Goal: Transaction & Acquisition: Purchase product/service

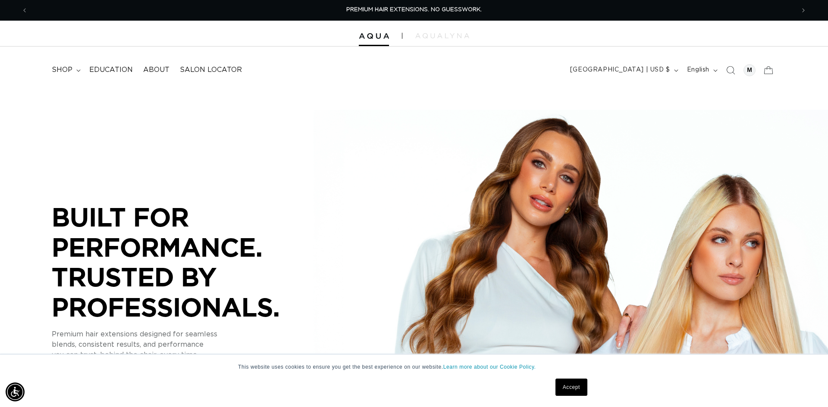
scroll to position [0, 766]
click at [748, 68] on div at bounding box center [749, 70] width 12 height 12
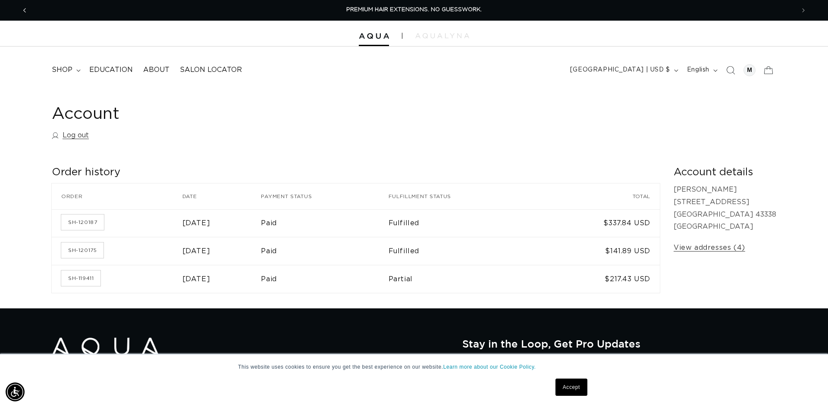
click at [23, 10] on icon "Previous announcement" at bounding box center [24, 10] width 3 height 9
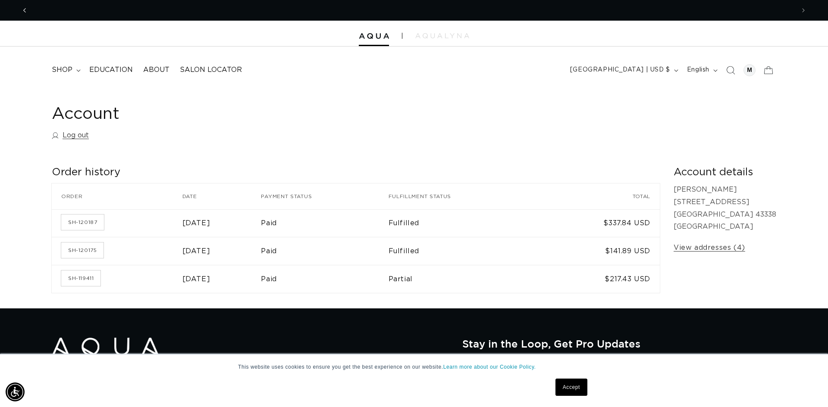
scroll to position [0, 0]
click at [23, 10] on icon "Previous announcement" at bounding box center [24, 10] width 3 height 9
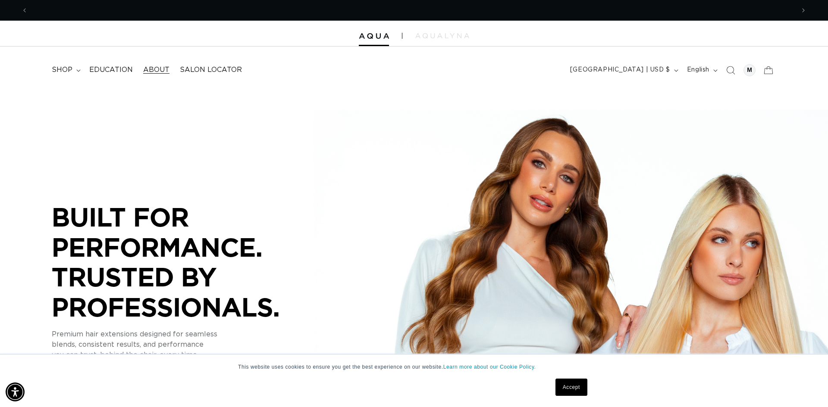
scroll to position [0, 766]
click at [66, 67] on span "shop" at bounding box center [62, 70] width 21 height 9
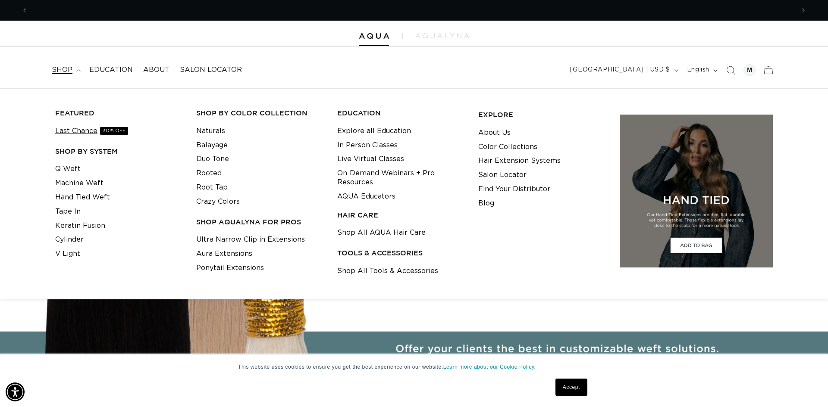
scroll to position [0, 1533]
click at [75, 162] on link "Q Weft" at bounding box center [67, 169] width 25 height 14
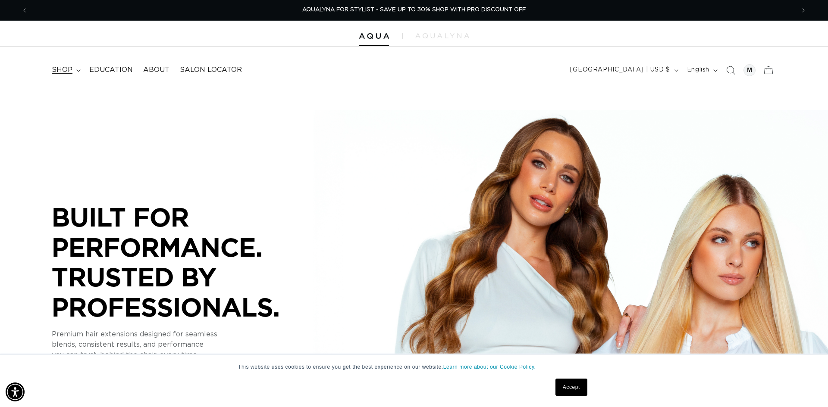
click at [60, 69] on span "shop" at bounding box center [62, 70] width 21 height 9
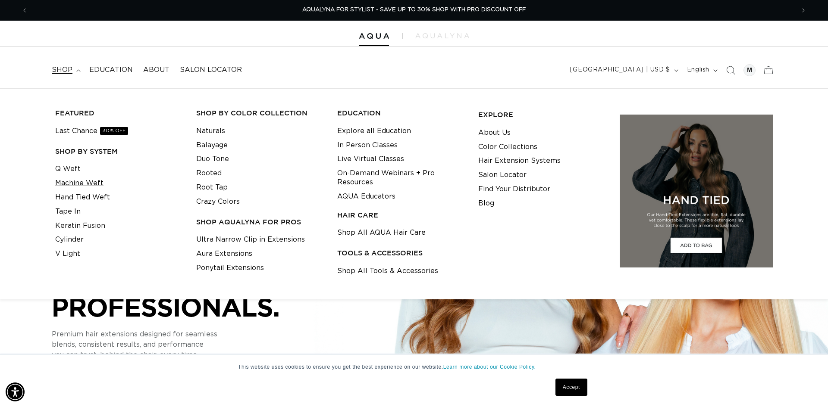
click at [71, 182] on link "Machine Weft" at bounding box center [79, 183] width 48 height 14
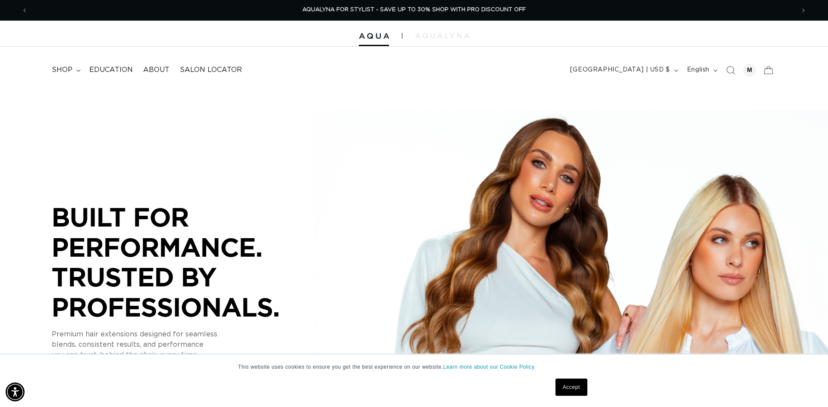
scroll to position [0, 0]
click at [75, 67] on summary "shop" at bounding box center [66, 69] width 38 height 19
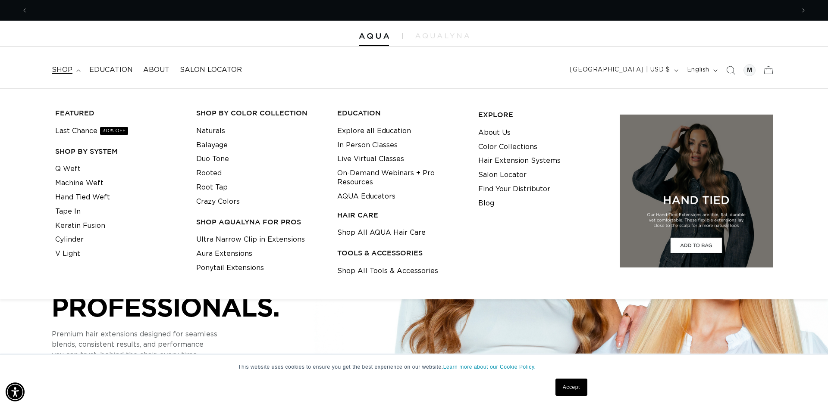
scroll to position [0, 766]
click at [75, 197] on link "Hand Tied Weft" at bounding box center [82, 198] width 55 height 14
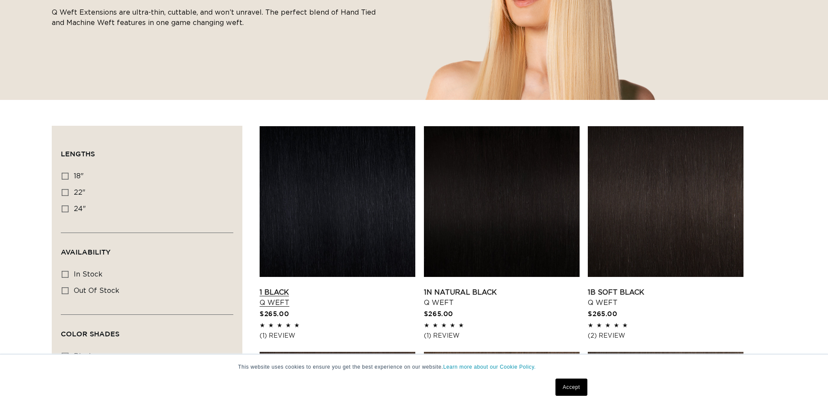
scroll to position [0, 766]
click at [311, 288] on link "1 Black Q Weft" at bounding box center [338, 298] width 156 height 21
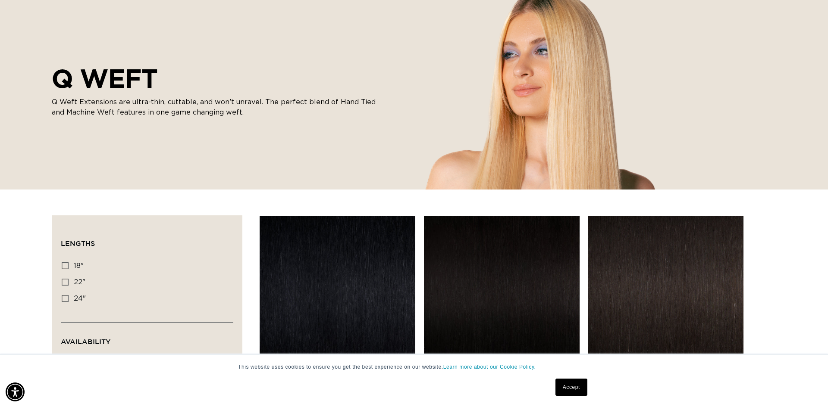
scroll to position [0, 1533]
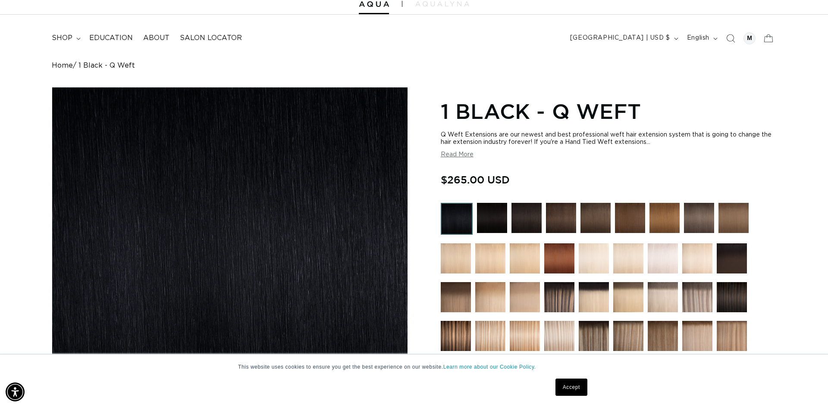
scroll to position [0, 766]
click at [454, 157] on button "Read More" at bounding box center [457, 154] width 33 height 7
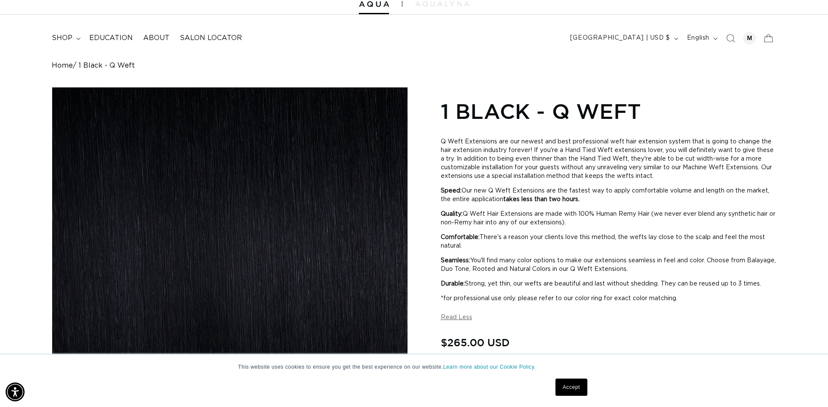
scroll to position [0, 0]
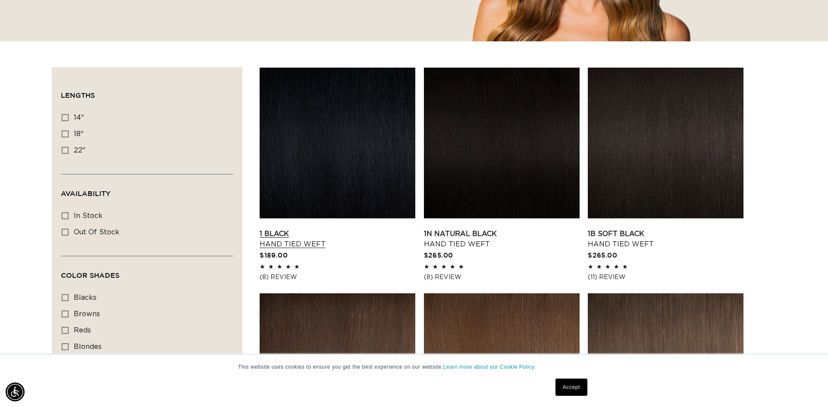
scroll to position [0, 766]
click at [287, 229] on link "1 Black Hand Tied Weft" at bounding box center [338, 239] width 156 height 21
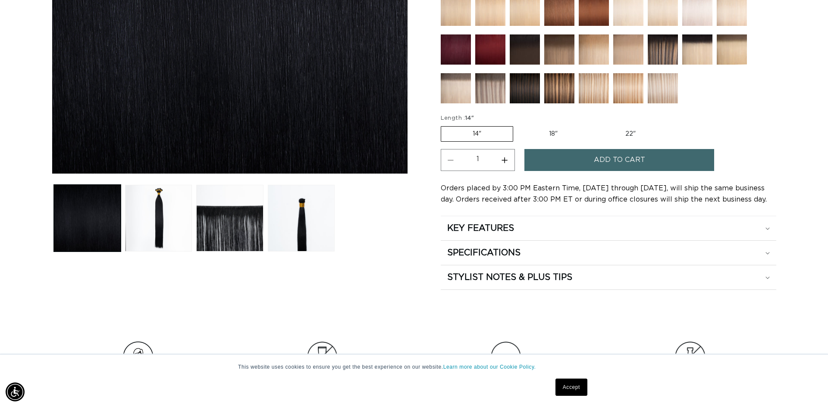
scroll to position [0, 766]
click at [542, 133] on label "18" Variant sold out or unavailable" at bounding box center [553, 134] width 72 height 15
click at [518, 125] on input "18" Variant sold out or unavailable" at bounding box center [517, 125] width 0 height 0
radio input "true"
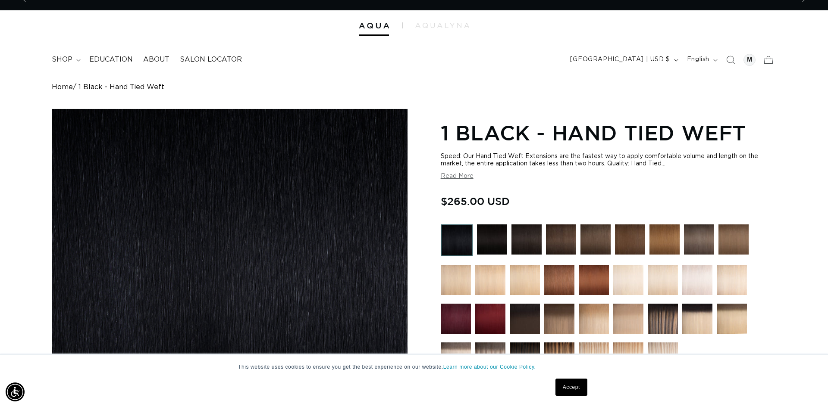
scroll to position [0, 766]
click at [500, 238] on img at bounding box center [492, 240] width 30 height 30
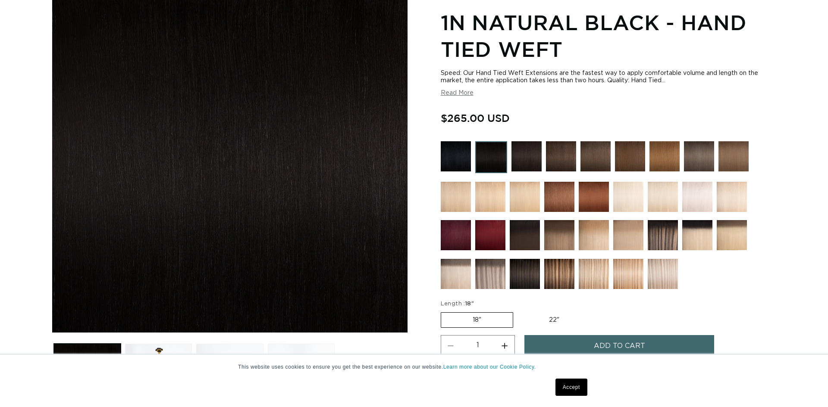
scroll to position [121, 0]
click at [461, 159] on img at bounding box center [456, 156] width 30 height 30
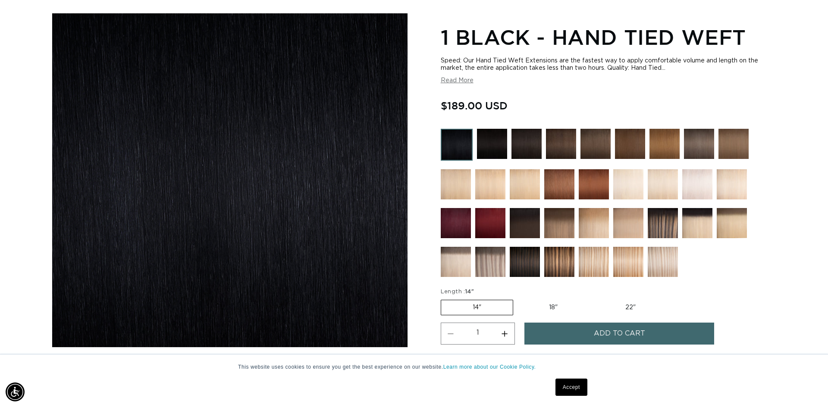
scroll to position [0, 766]
click at [549, 299] on fieldset "Length : 14" 14" Variant sold out or unavailable 18" Variant sold out or unavai…" at bounding box center [555, 302] width 228 height 29
click at [550, 301] on label "18" Variant sold out or unavailable" at bounding box center [553, 307] width 72 height 15
click at [518, 299] on input "18" Variant sold out or unavailable" at bounding box center [517, 298] width 0 height 0
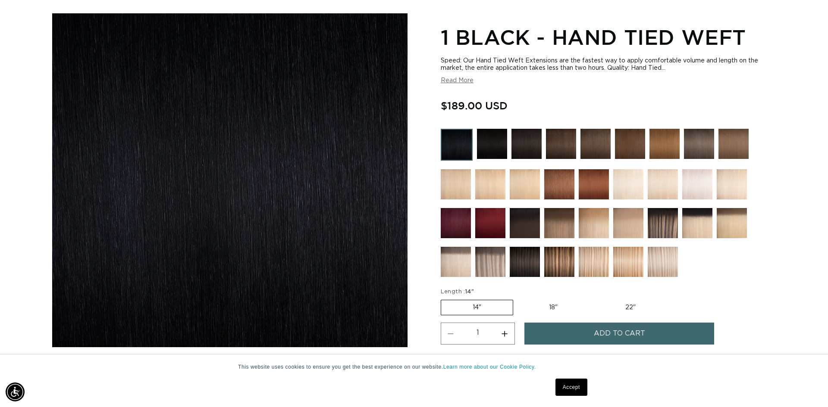
radio input "true"
click at [610, 301] on label "22" Variant sold out or unavailable" at bounding box center [630, 307] width 73 height 15
click at [594, 299] on input "22" Variant sold out or unavailable" at bounding box center [593, 298] width 0 height 0
radio input "true"
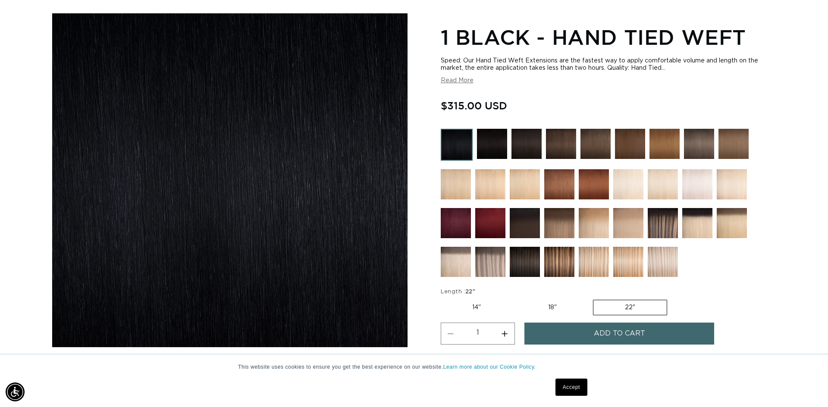
scroll to position [0, 766]
click at [552, 310] on label "18" Variant sold out or unavailable" at bounding box center [552, 307] width 72 height 15
click at [517, 299] on input "18" Variant sold out or unavailable" at bounding box center [516, 298] width 0 height 0
radio input "true"
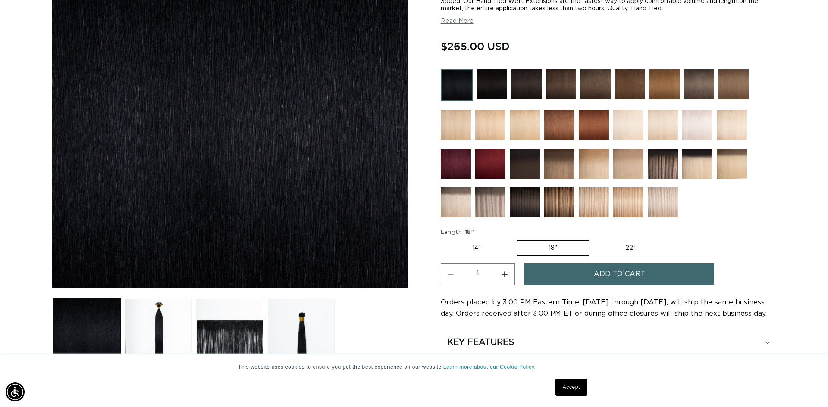
scroll to position [169, 0]
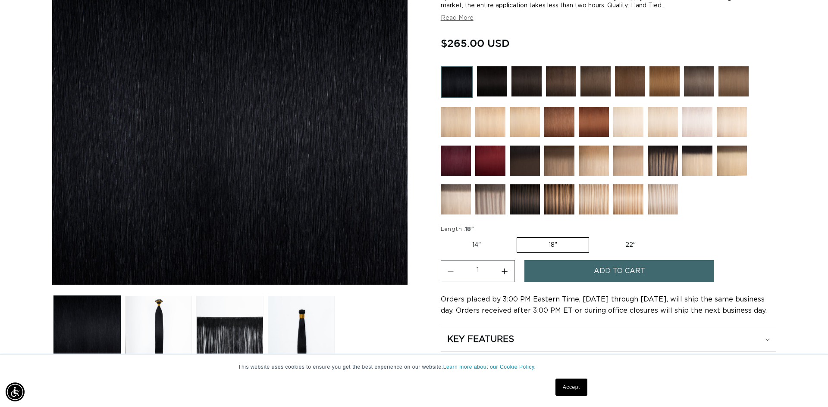
click at [563, 271] on button "Add to cart" at bounding box center [619, 271] width 190 height 22
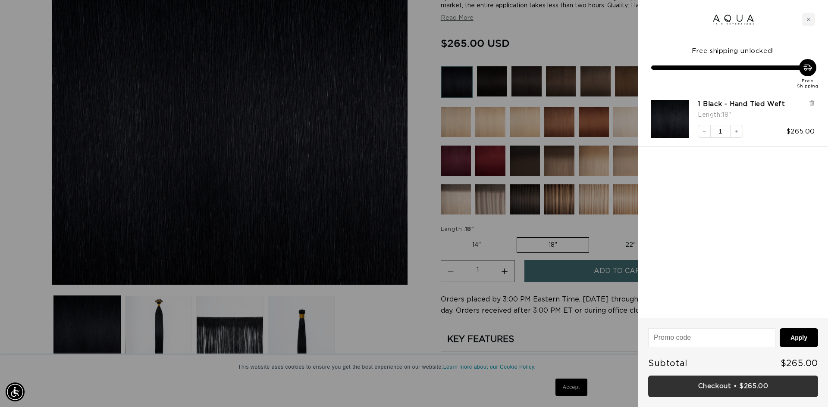
scroll to position [0, 0]
click at [718, 388] on link "Checkout • $265.00" at bounding box center [733, 387] width 170 height 22
